Goal: Information Seeking & Learning: Learn about a topic

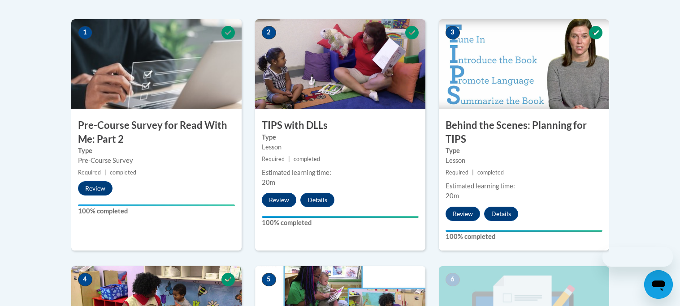
scroll to position [688, 0]
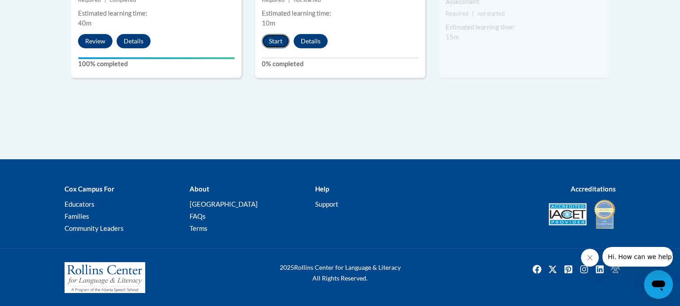
click at [282, 42] on button "Start" at bounding box center [276, 41] width 28 height 14
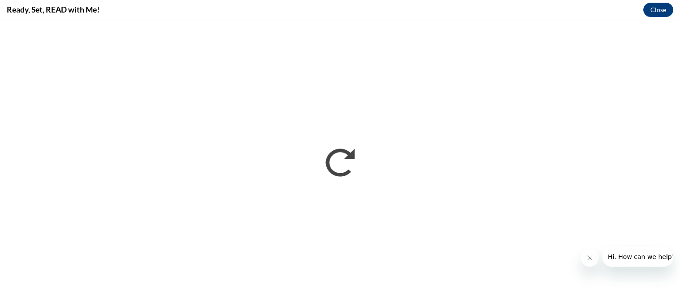
scroll to position [0, 0]
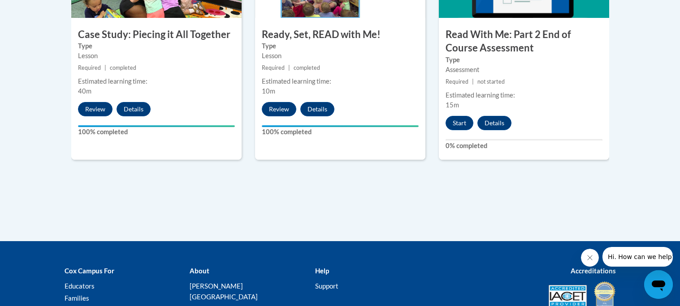
scroll to position [620, 0]
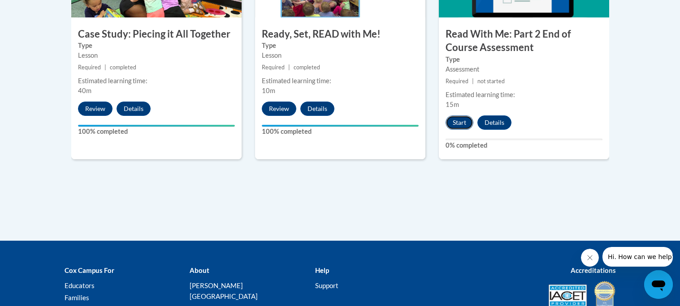
click at [455, 128] on button "Start" at bounding box center [459, 123] width 28 height 14
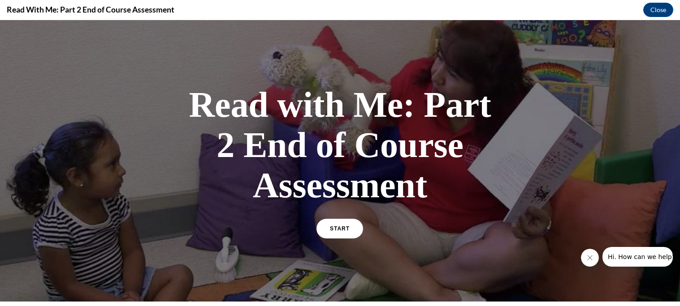
scroll to position [0, 0]
click at [341, 229] on span "START" at bounding box center [339, 229] width 21 height 7
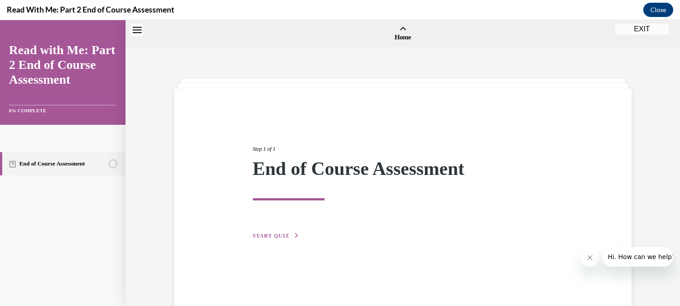
scroll to position [28, 0]
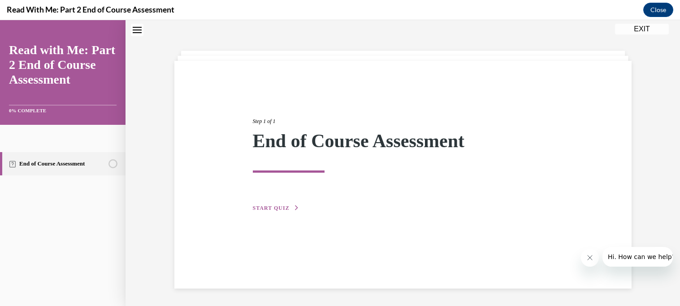
click at [256, 212] on div "Step 1 of 1 End of Course Assessment START QUIZ" at bounding box center [403, 155] width 314 height 116
click at [275, 205] on span "START QUIZ" at bounding box center [271, 208] width 37 height 6
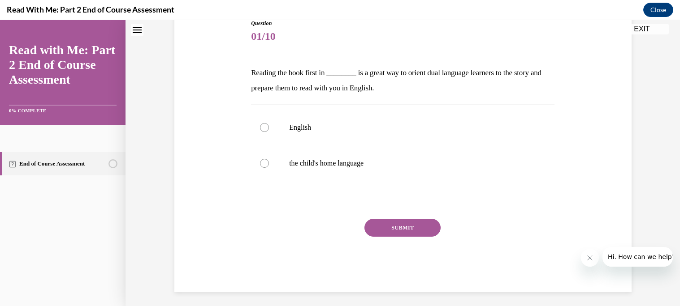
scroll to position [109, 0]
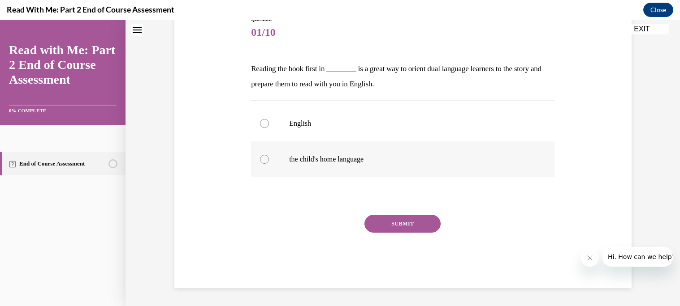
click at [326, 159] on p "the child's home language" at bounding box center [410, 159] width 243 height 9
click at [269, 159] on input "the child's home language" at bounding box center [264, 159] width 9 height 9
radio input "true"
click at [434, 224] on button "SUBMIT" at bounding box center [402, 224] width 76 height 18
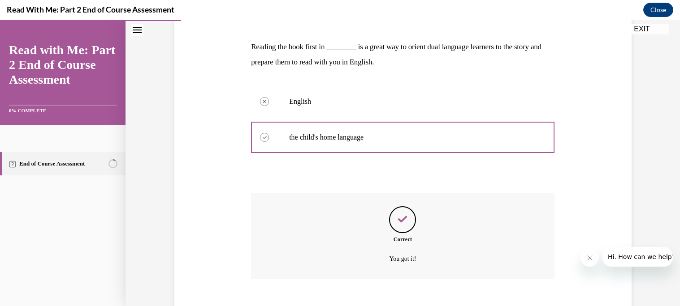
scroll to position [182, 0]
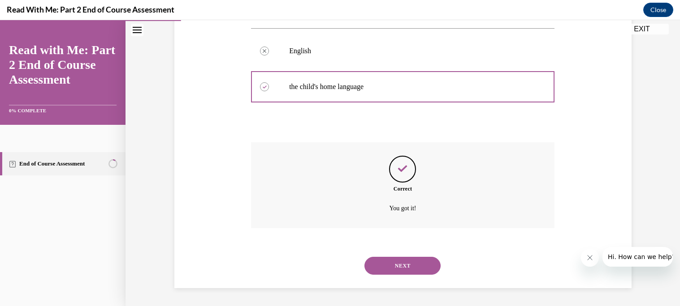
click at [414, 267] on button "NEXT" at bounding box center [402, 266] width 76 height 18
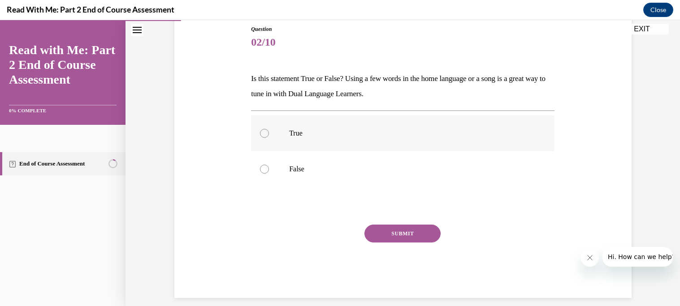
click at [313, 146] on label "True" at bounding box center [402, 134] width 303 height 36
click at [269, 138] on input "True" at bounding box center [264, 133] width 9 height 9
radio input "true"
click at [391, 232] on button "SUBMIT" at bounding box center [402, 234] width 76 height 18
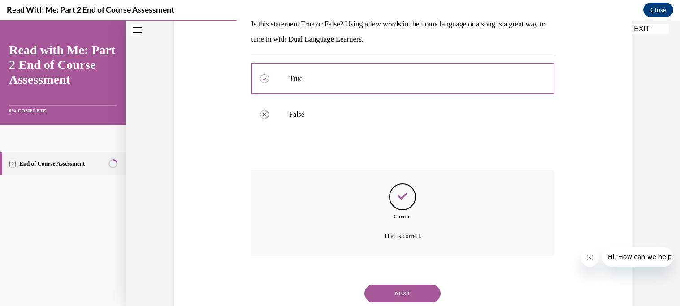
scroll to position [182, 0]
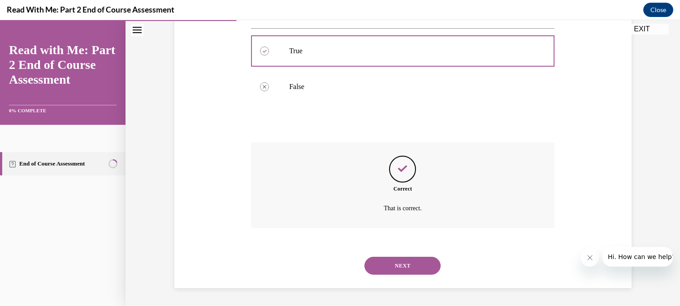
click at [411, 273] on button "NEXT" at bounding box center [402, 266] width 76 height 18
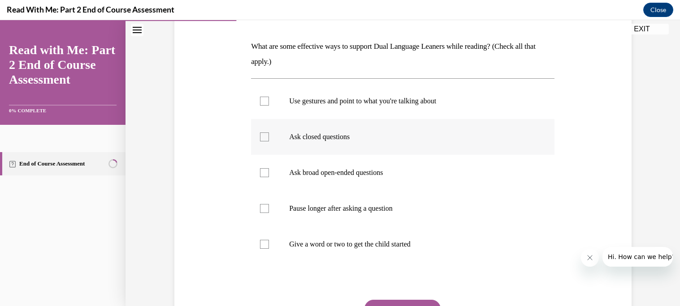
scroll to position [133, 0]
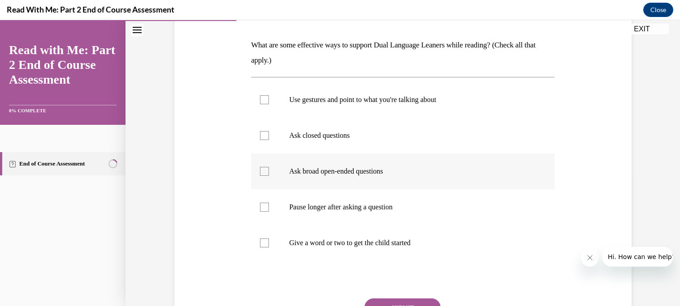
click at [383, 173] on p "Ask broad open-ended questions" at bounding box center [410, 171] width 243 height 9
click at [269, 173] on input "Ask broad open-ended questions" at bounding box center [264, 171] width 9 height 9
checkbox input "true"
click at [426, 238] on label "Give a word or two to get the child started" at bounding box center [402, 243] width 303 height 36
click at [269, 239] on input "Give a word or two to get the child started" at bounding box center [264, 243] width 9 height 9
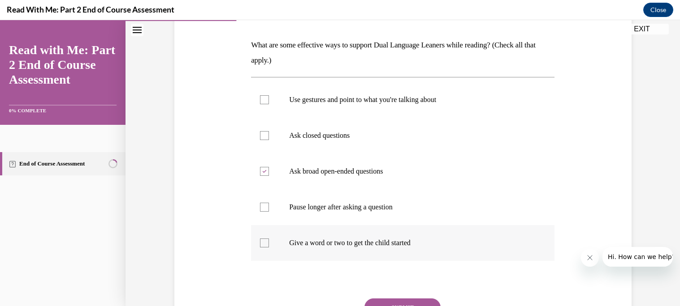
checkbox input "true"
click at [411, 105] on label "Use gestures and point to what you're talking about" at bounding box center [402, 100] width 303 height 36
click at [269, 104] on input "Use gestures and point to what you're talking about" at bounding box center [264, 99] width 9 height 9
checkbox input "true"
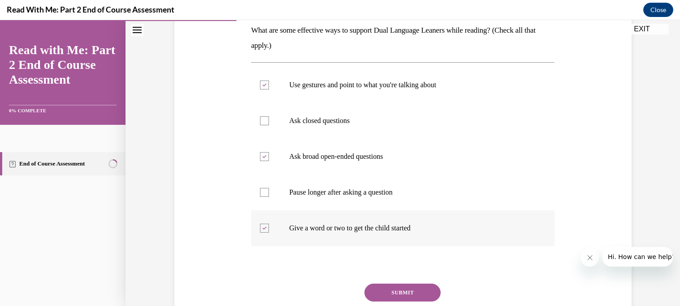
scroll to position [150, 0]
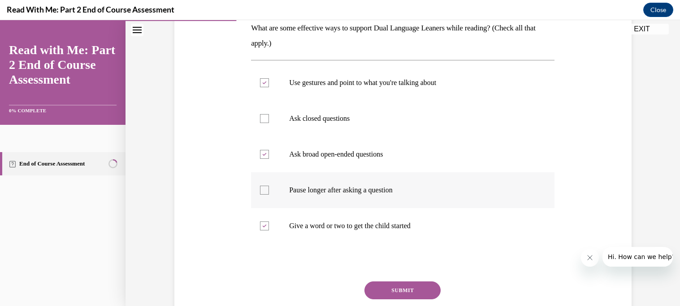
click at [414, 202] on label "Pause longer after asking a question" at bounding box center [402, 190] width 303 height 36
click at [269, 195] on input "Pause longer after asking a question" at bounding box center [264, 190] width 9 height 9
checkbox input "true"
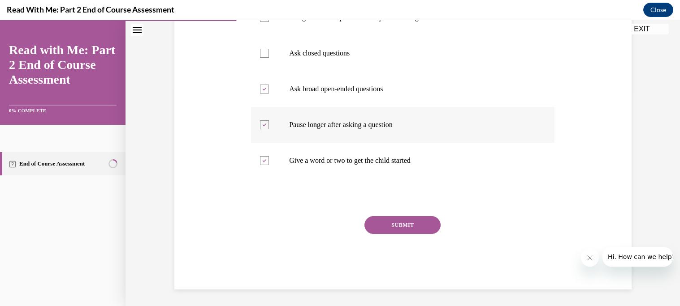
scroll to position [217, 0]
click at [413, 226] on button "SUBMIT" at bounding box center [402, 224] width 76 height 18
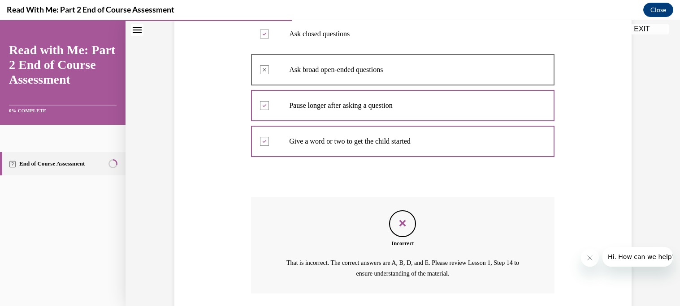
scroll to position [300, 0]
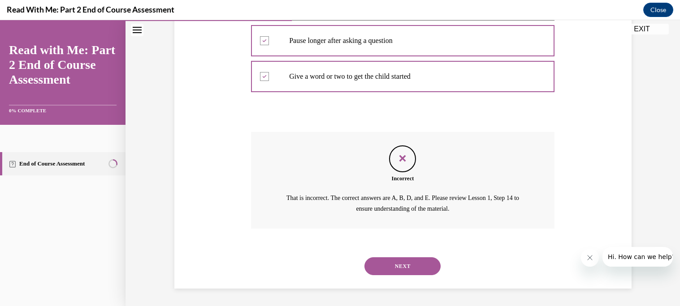
click at [405, 271] on button "NEXT" at bounding box center [402, 267] width 76 height 18
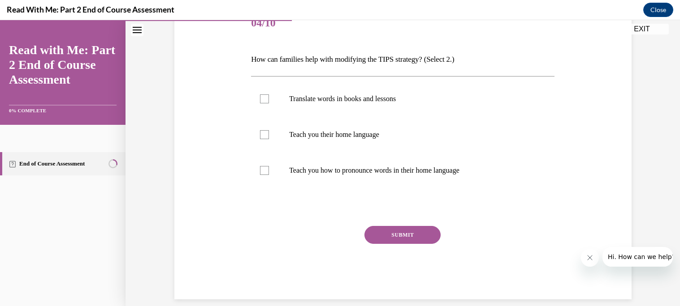
scroll to position [122, 0]
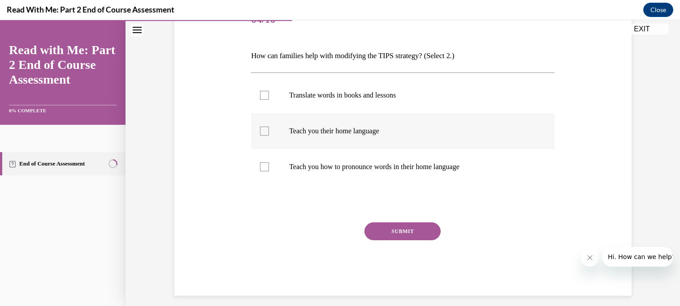
click at [426, 129] on p "Teach you their home language" at bounding box center [410, 131] width 243 height 9
click at [269, 129] on input "Teach you their home language" at bounding box center [264, 131] width 9 height 9
checkbox input "true"
click at [443, 175] on label "Teach you how to pronounce words in their home language" at bounding box center [402, 167] width 303 height 36
click at [269, 172] on input "Teach you how to pronounce words in their home language" at bounding box center [264, 167] width 9 height 9
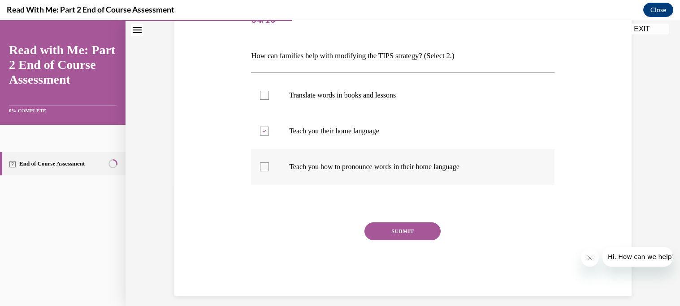
checkbox input "true"
click at [439, 103] on label "Translate words in books and lessons" at bounding box center [402, 95] width 303 height 36
click at [269, 100] on input "Translate words in books and lessons" at bounding box center [264, 95] width 9 height 9
click at [407, 88] on label "Translate words in books and lessons" at bounding box center [402, 95] width 303 height 36
click at [269, 91] on input "Translate words in books and lessons" at bounding box center [264, 95] width 9 height 9
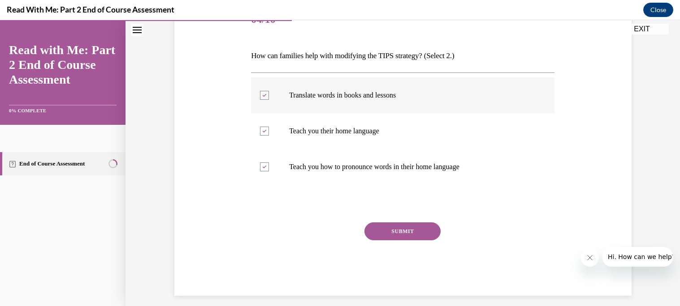
checkbox input "false"
click at [426, 231] on button "SUBMIT" at bounding box center [402, 232] width 76 height 18
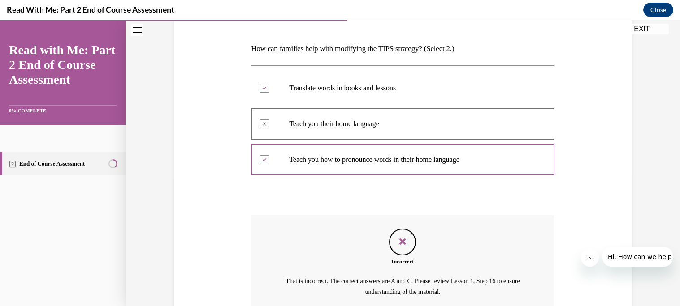
scroll to position [213, 0]
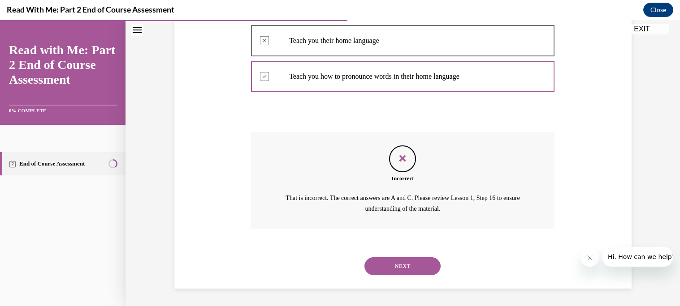
click at [416, 273] on button "NEXT" at bounding box center [402, 267] width 76 height 18
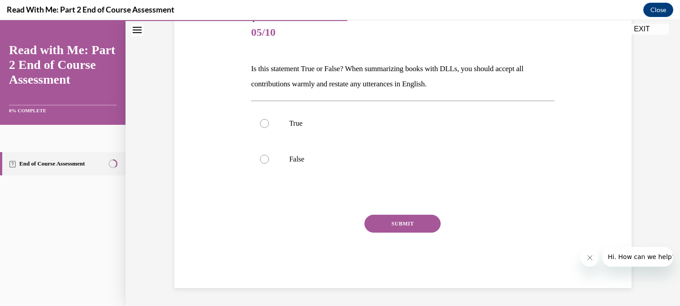
scroll to position [99, 0]
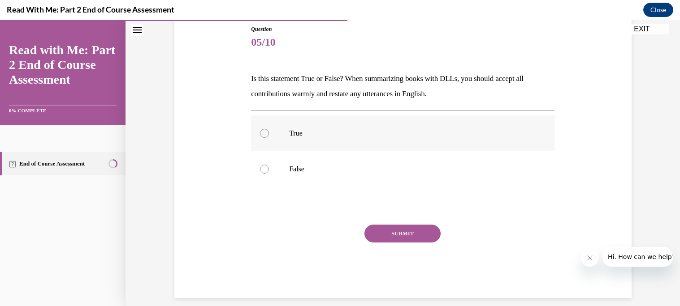
click at [269, 142] on label "True" at bounding box center [402, 134] width 303 height 36
click at [269, 138] on input "True" at bounding box center [264, 133] width 9 height 9
radio input "true"
click at [403, 242] on button "SUBMIT" at bounding box center [402, 234] width 76 height 18
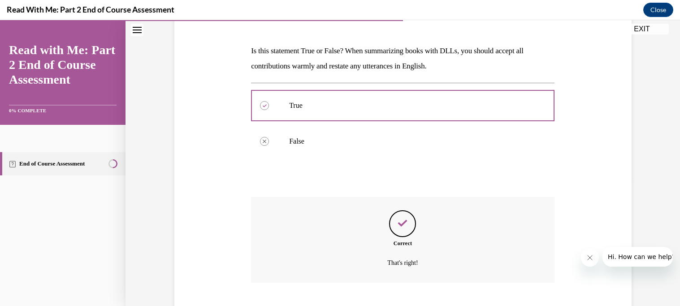
scroll to position [182, 0]
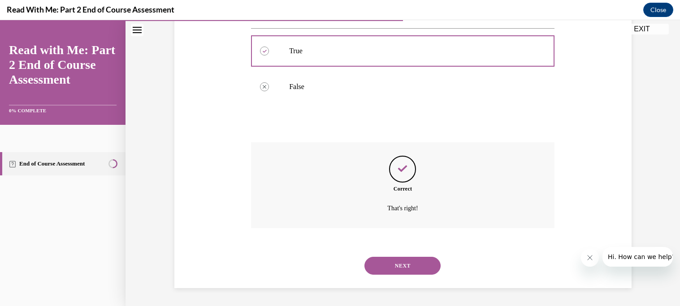
click at [406, 265] on button "NEXT" at bounding box center [402, 266] width 76 height 18
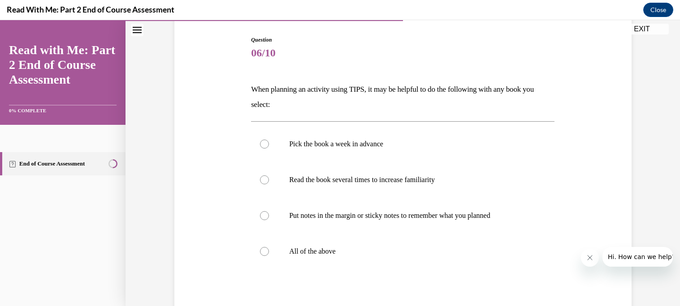
scroll to position [89, 0]
click at [284, 259] on label "All of the above" at bounding box center [402, 251] width 303 height 36
click at [269, 256] on input "All of the above" at bounding box center [264, 251] width 9 height 9
radio input "true"
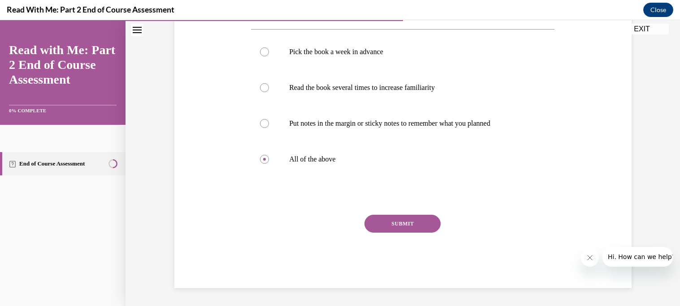
click at [427, 229] on button "SUBMIT" at bounding box center [402, 224] width 76 height 18
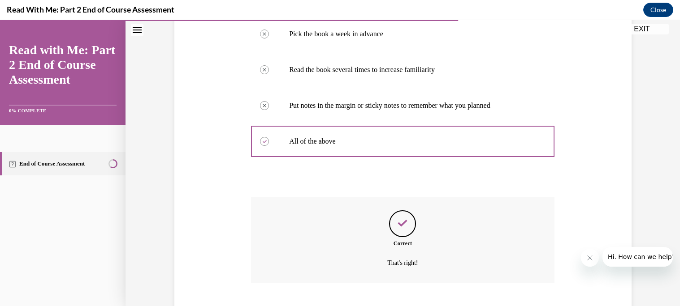
scroll to position [254, 0]
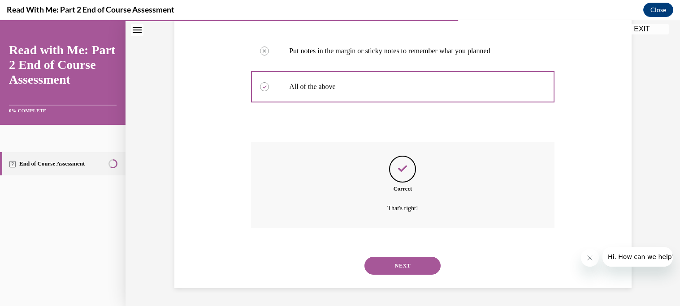
click at [428, 263] on button "NEXT" at bounding box center [402, 266] width 76 height 18
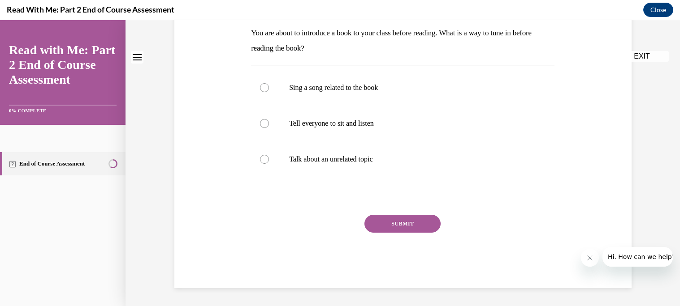
scroll to position [0, 0]
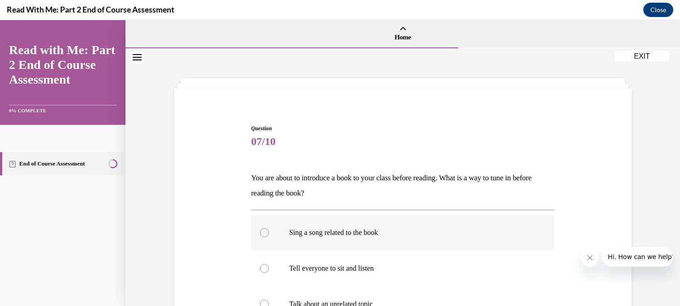
click at [385, 238] on label "Sing a song related to the book" at bounding box center [402, 233] width 303 height 36
click at [269, 237] on input "Sing a song related to the book" at bounding box center [264, 232] width 9 height 9
radio input "true"
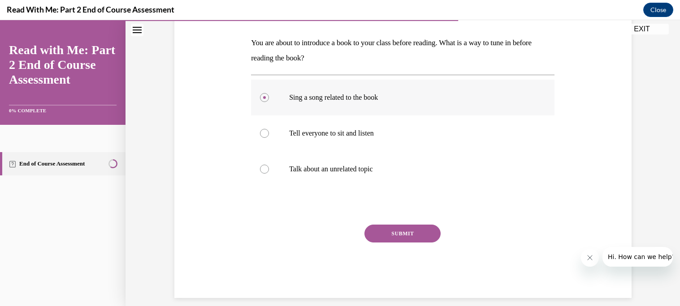
scroll to position [145, 0]
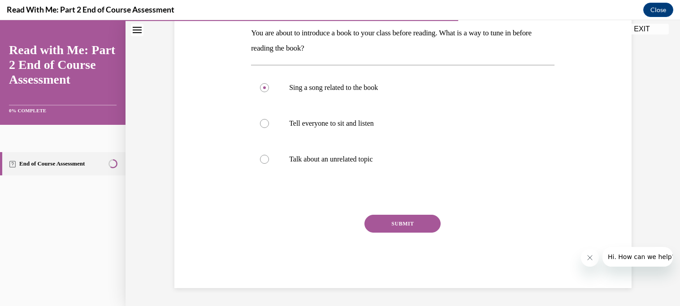
click at [380, 226] on button "SUBMIT" at bounding box center [402, 224] width 76 height 18
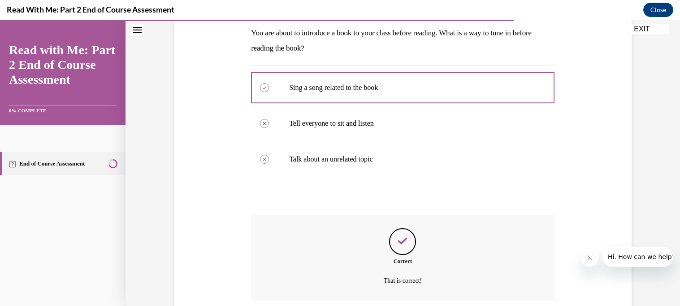
scroll to position [218, 0]
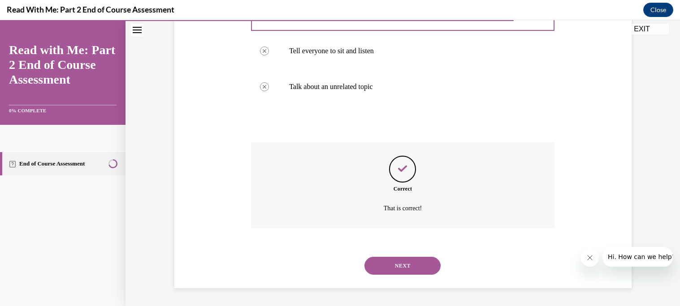
click at [392, 269] on button "NEXT" at bounding box center [402, 266] width 76 height 18
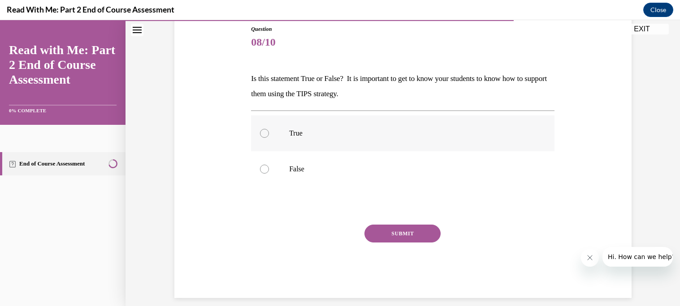
click at [306, 147] on label "True" at bounding box center [402, 134] width 303 height 36
click at [269, 138] on input "True" at bounding box center [264, 133] width 9 height 9
radio input "true"
click at [398, 230] on button "SUBMIT" at bounding box center [402, 234] width 76 height 18
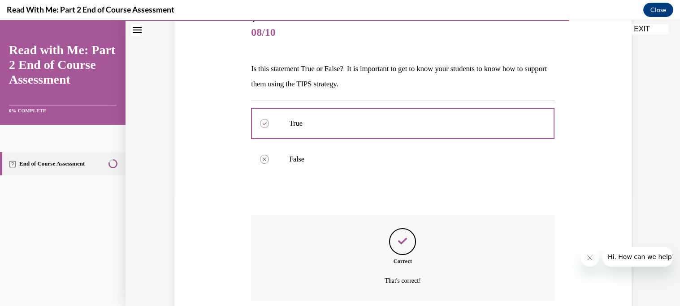
scroll to position [182, 0]
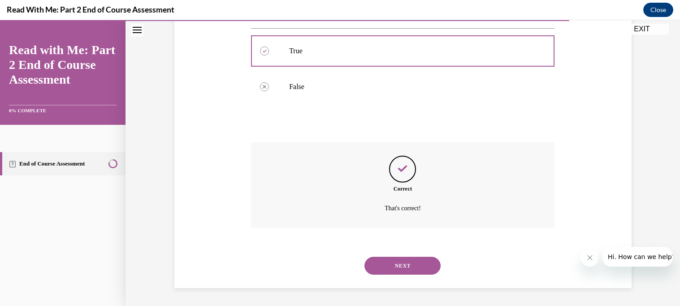
click at [410, 266] on button "NEXT" at bounding box center [402, 266] width 76 height 18
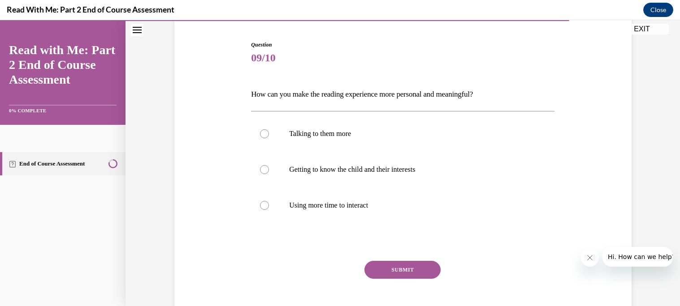
scroll to position [84, 0]
click at [388, 208] on p "Using more time to interact" at bounding box center [410, 205] width 243 height 9
click at [269, 208] on input "Using more time to interact" at bounding box center [264, 205] width 9 height 9
radio input "true"
click at [373, 176] on label "Getting to know the child and their interests" at bounding box center [402, 169] width 303 height 36
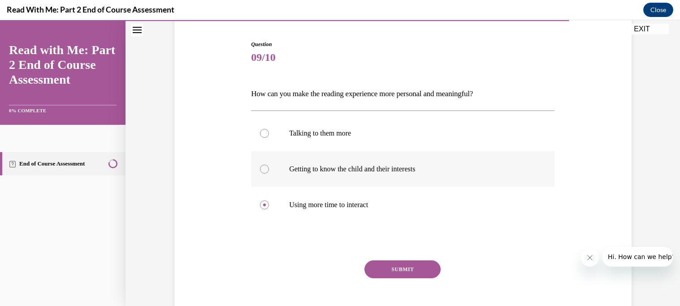
click at [269, 174] on input "Getting to know the child and their interests" at bounding box center [264, 169] width 9 height 9
radio input "true"
click at [425, 271] on button "SUBMIT" at bounding box center [402, 270] width 76 height 18
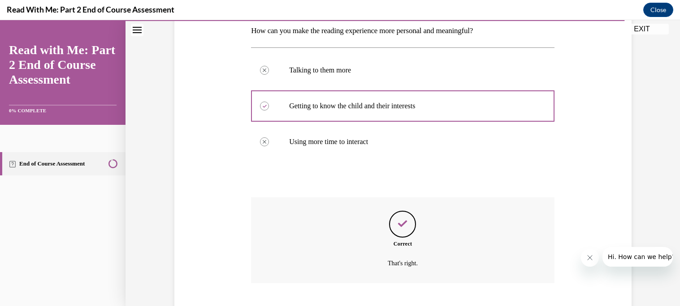
scroll to position [202, 0]
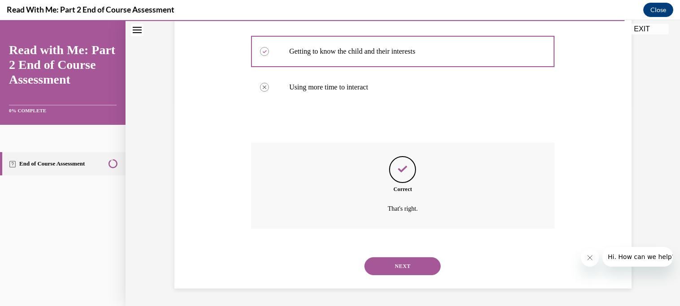
click at [425, 271] on button "NEXT" at bounding box center [402, 267] width 76 height 18
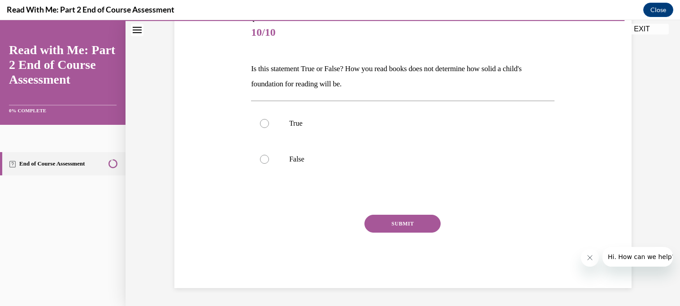
scroll to position [99, 0]
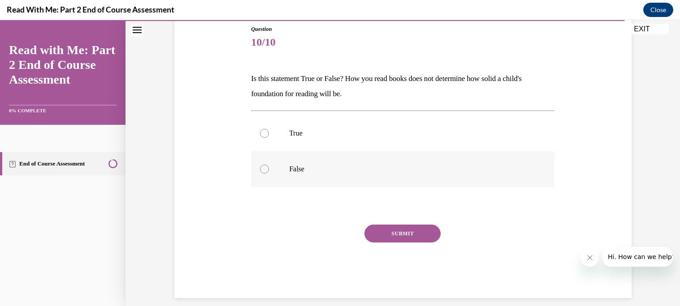
click at [305, 166] on p "False" at bounding box center [410, 169] width 243 height 9
click at [269, 166] on input "False" at bounding box center [264, 169] width 9 height 9
radio input "true"
click at [420, 240] on button "SUBMIT" at bounding box center [402, 234] width 76 height 18
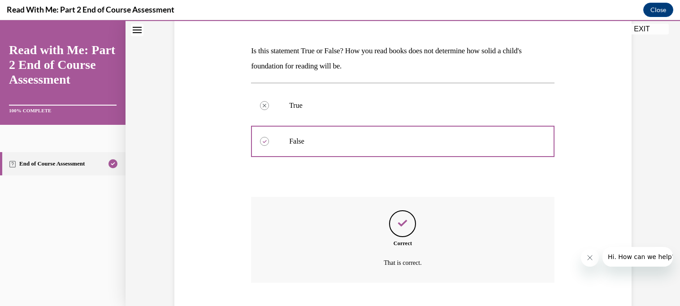
scroll to position [182, 0]
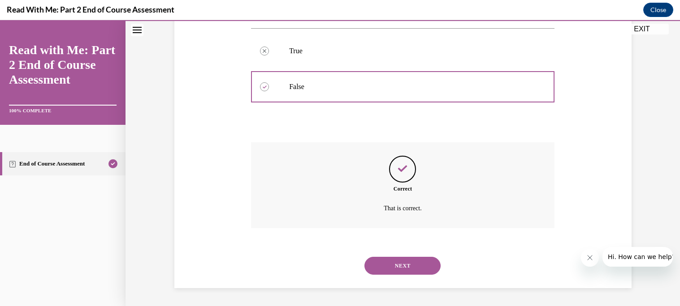
click at [421, 264] on button "NEXT" at bounding box center [402, 266] width 76 height 18
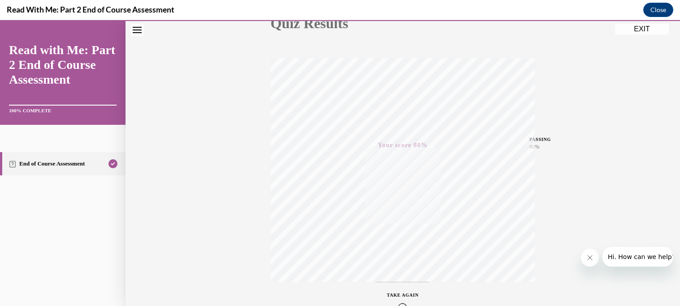
scroll to position [173, 0]
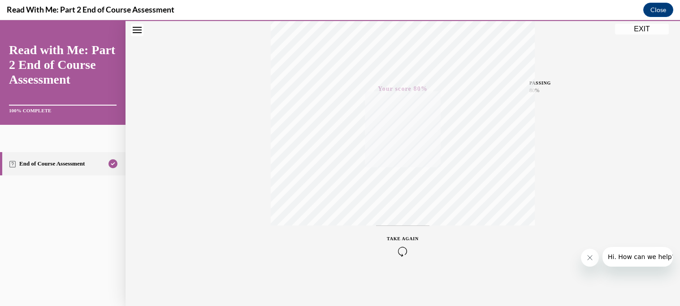
click at [633, 31] on button "EXIT" at bounding box center [642, 29] width 54 height 11
